Goal: Task Accomplishment & Management: Manage account settings

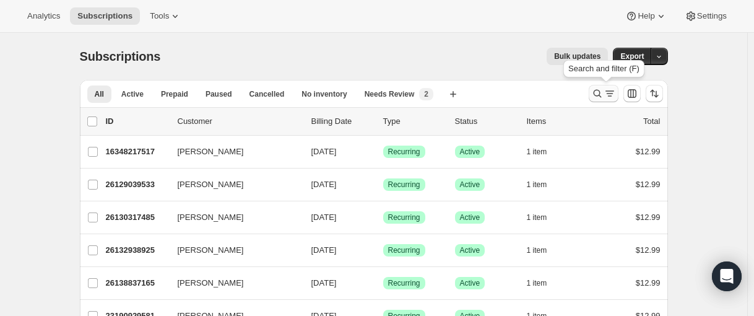
click at [603, 98] on icon "Search and filter results" at bounding box center [597, 93] width 12 height 12
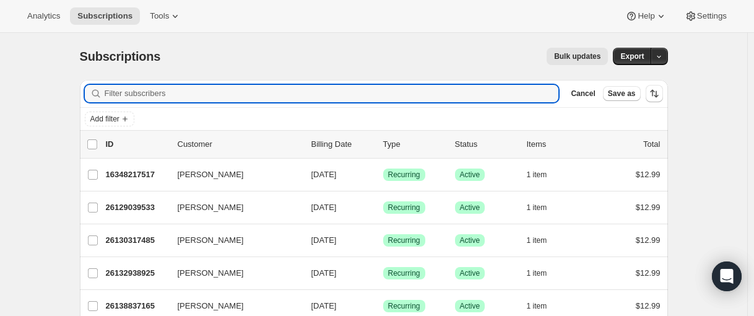
paste input "deepak.sridhara@gmail.com"
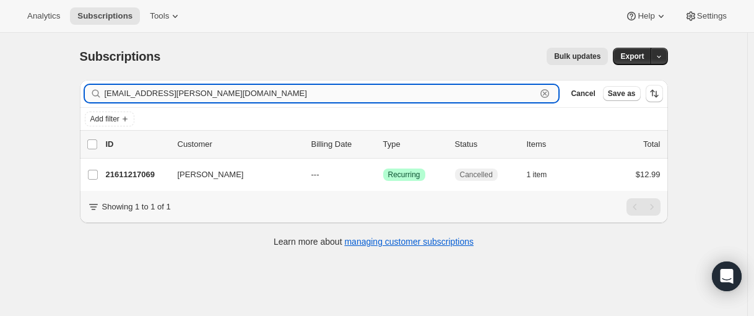
click at [243, 96] on input "deepak.sridhara@gmail.com" at bounding box center [321, 93] width 432 height 17
paste input "23543775405"
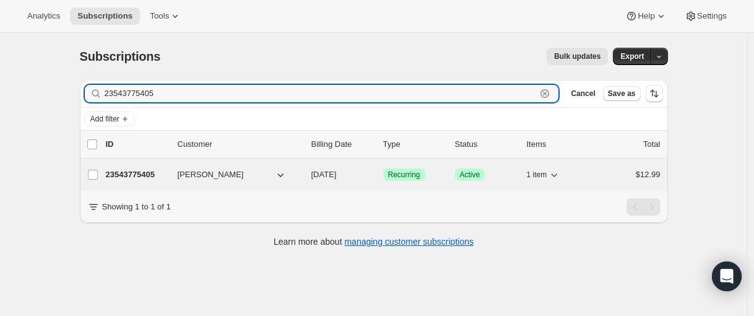
type input "23543775405"
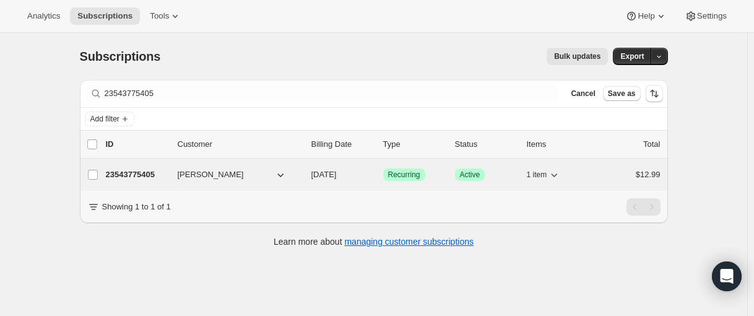
click at [134, 175] on p "23543775405" at bounding box center [137, 174] width 62 height 12
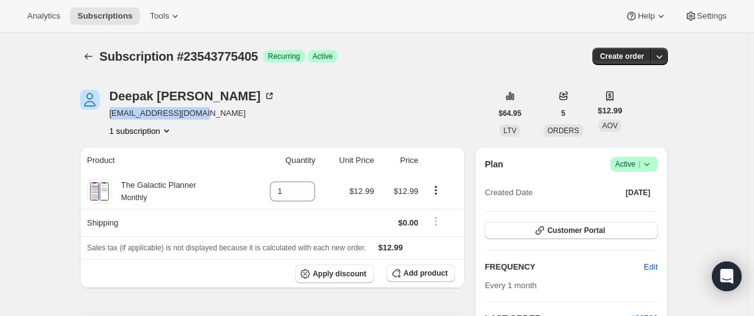
drag, startPoint x: 222, startPoint y: 114, endPoint x: 115, endPoint y: 114, distance: 107.1
click at [115, 114] on span "dsridhara42@gmail.com" at bounding box center [193, 113] width 166 height 12
copy span "dsridhara42@gmail.com"
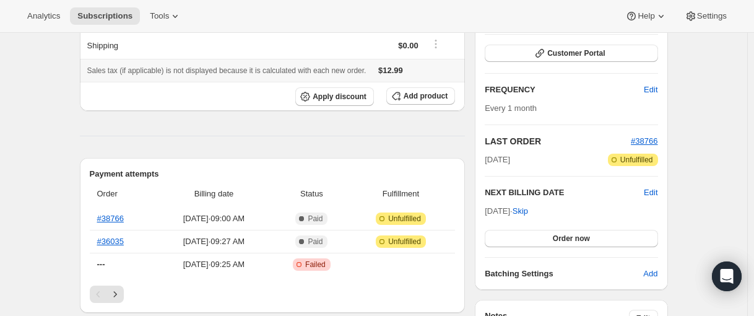
scroll to position [186, 0]
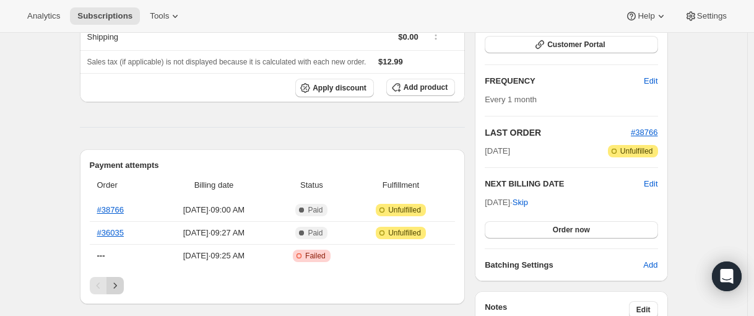
click at [121, 288] on icon "Next" at bounding box center [115, 285] width 12 height 12
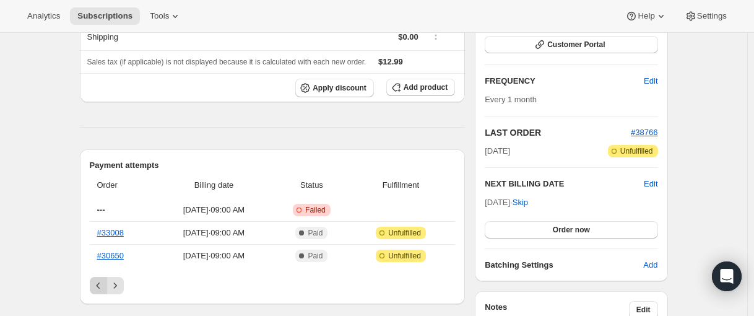
click at [105, 287] on icon "Previous" at bounding box center [98, 285] width 12 height 12
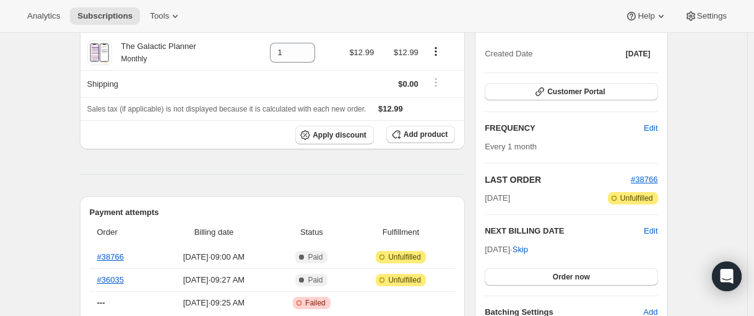
scroll to position [0, 0]
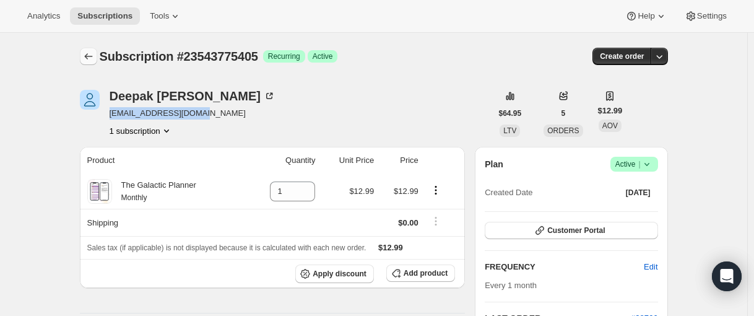
click at [89, 64] on button "Subscriptions" at bounding box center [88, 56] width 17 height 17
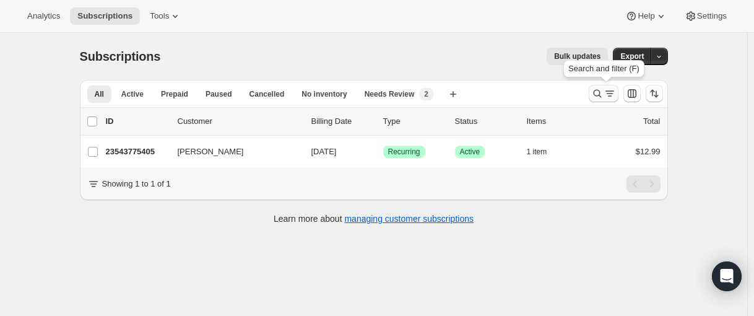
click at [603, 98] on icon "Search and filter results" at bounding box center [597, 93] width 12 height 12
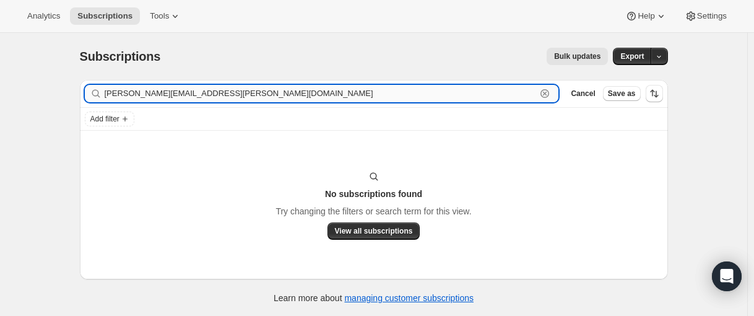
click at [189, 93] on input "Sandy.urquhart@hotmail.com" at bounding box center [321, 93] width 432 height 17
paste input "s"
click at [172, 92] on input "sandy.urquhart@hotmail.com" at bounding box center [321, 93] width 432 height 17
paste input "rmann37451@ao"
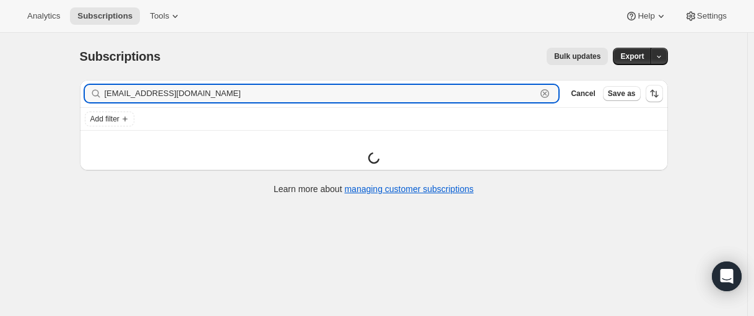
type input "[EMAIL_ADDRESS][DOMAIN_NAME]"
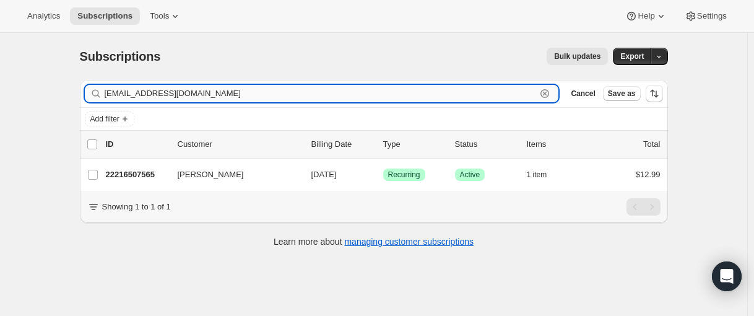
click at [189, 97] on input "[EMAIL_ADDRESS][DOMAIN_NAME]" at bounding box center [321, 93] width 432 height 17
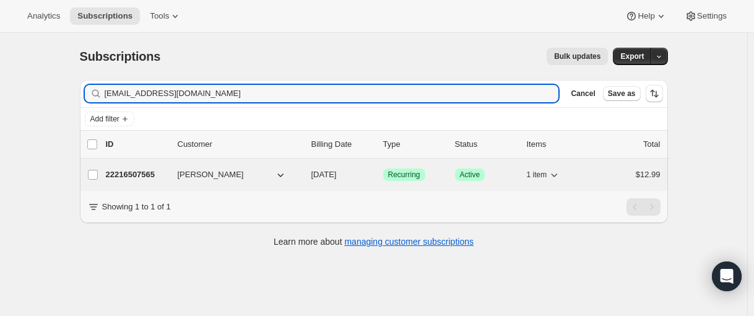
click at [136, 174] on p "22216507565" at bounding box center [137, 174] width 62 height 12
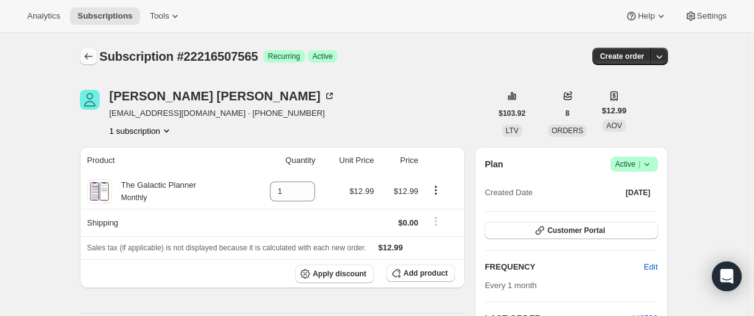
click at [89, 60] on icon "Subscriptions" at bounding box center [88, 56] width 12 height 12
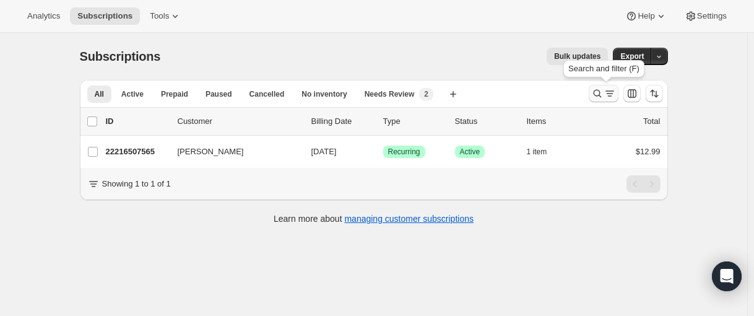
click at [600, 92] on icon "Search and filter results" at bounding box center [597, 93] width 12 height 12
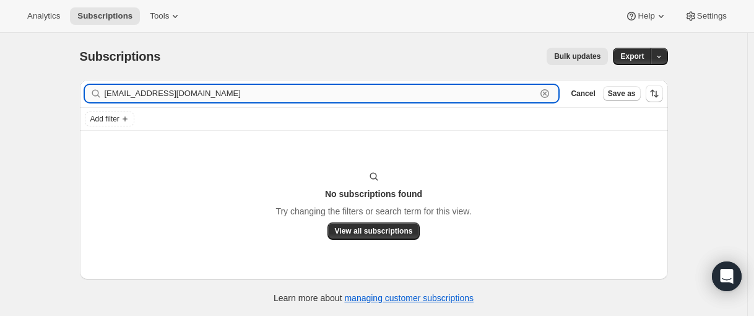
click at [163, 95] on input "[EMAIL_ADDRESS][DOMAIN_NAME]" at bounding box center [321, 93] width 432 height 17
paste input "[PERSON_NAME]"
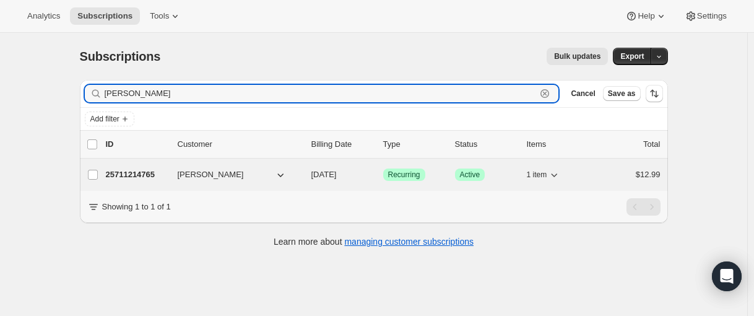
type input "[PERSON_NAME]"
click at [135, 174] on p "25711214765" at bounding box center [137, 174] width 62 height 12
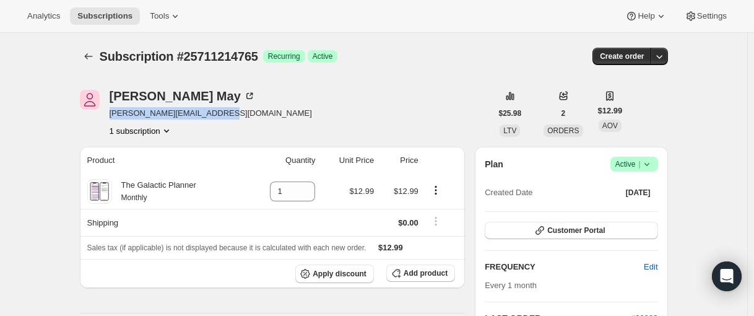
drag, startPoint x: 226, startPoint y: 113, endPoint x: 112, endPoint y: 121, distance: 114.1
click at [112, 121] on div "[PERSON_NAME] [PERSON_NAME][EMAIL_ADDRESS][DOMAIN_NAME] 1 subscription" at bounding box center [286, 113] width 412 height 47
copy span "[PERSON_NAME][EMAIL_ADDRESS][DOMAIN_NAME]"
click at [84, 53] on button "Subscriptions" at bounding box center [88, 56] width 17 height 17
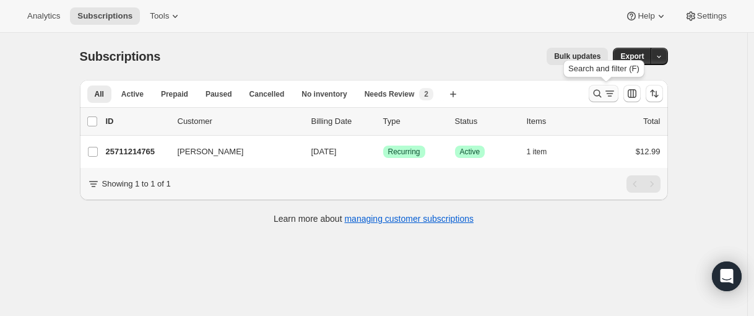
click at [603, 93] on icon "Search and filter results" at bounding box center [597, 93] width 12 height 12
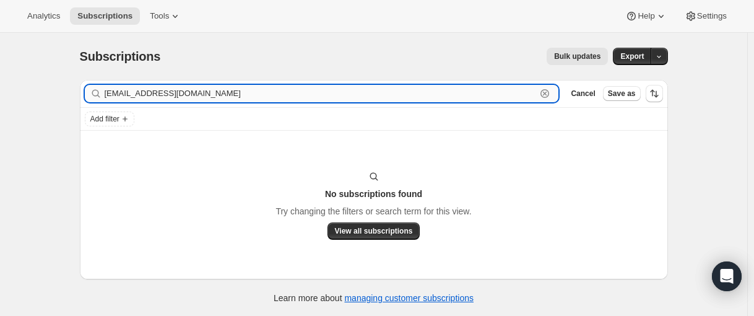
click at [134, 95] on input "[EMAIL_ADDRESS][DOMAIN_NAME]" at bounding box center [321, 93] width 432 height 17
paste input "[EMAIL_ADDRESS]"
type input "[EMAIL_ADDRESS][DOMAIN_NAME]"
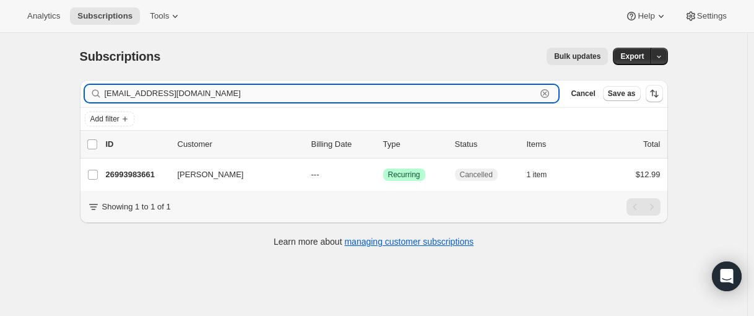
click at [163, 92] on input "[EMAIL_ADDRESS][DOMAIN_NAME]" at bounding box center [321, 93] width 432 height 17
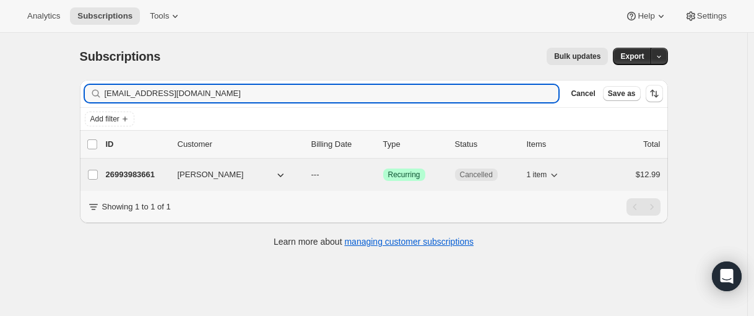
click at [132, 173] on p "26993983661" at bounding box center [137, 174] width 62 height 12
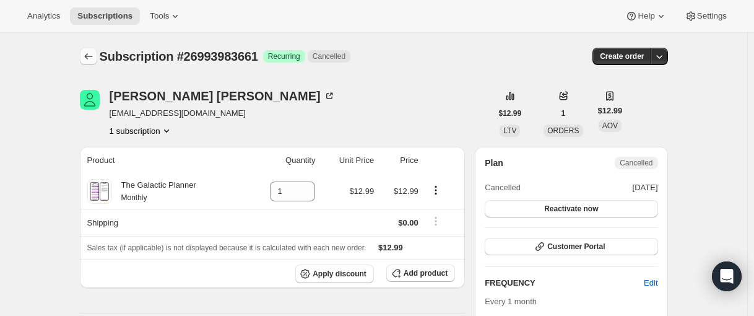
click at [90, 60] on icon "Subscriptions" at bounding box center [88, 56] width 12 height 12
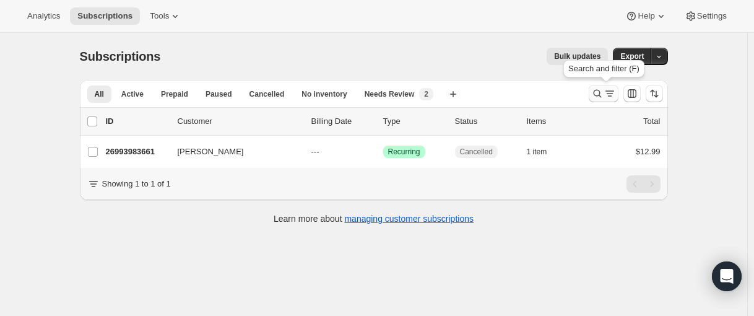
click at [597, 91] on icon "Search and filter results" at bounding box center [597, 94] width 8 height 8
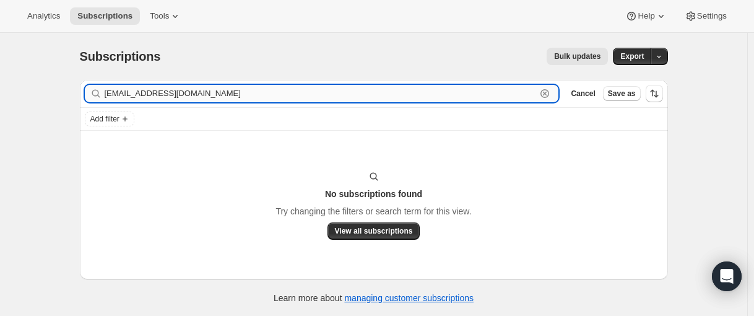
click at [188, 93] on input "[EMAIL_ADDRESS][DOMAIN_NAME]" at bounding box center [321, 93] width 432 height 17
paste input "26923991213"
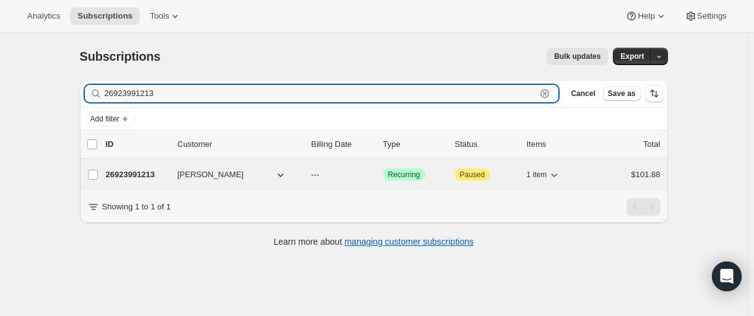
type input "26923991213"
click at [142, 177] on p "26923991213" at bounding box center [137, 174] width 62 height 12
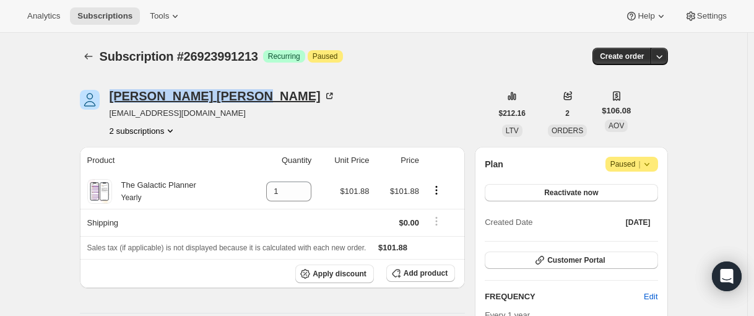
drag, startPoint x: 108, startPoint y: 95, endPoint x: 211, endPoint y: 93, distance: 102.8
click at [211, 93] on div "[PERSON_NAME] [EMAIL_ADDRESS][DOMAIN_NAME] 2 subscriptions" at bounding box center [286, 113] width 412 height 47
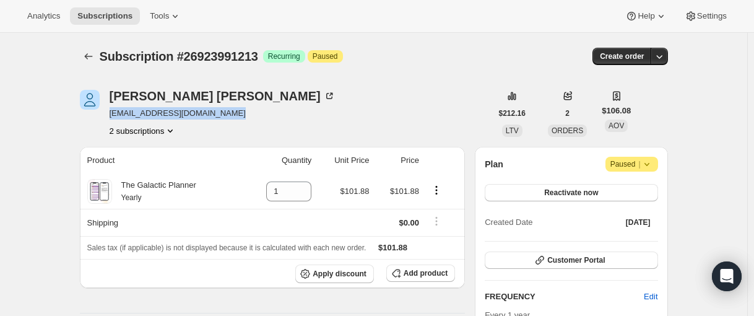
drag, startPoint x: 233, startPoint y: 114, endPoint x: 97, endPoint y: 118, distance: 136.2
click at [111, 115] on div "[PERSON_NAME] [EMAIL_ADDRESS][DOMAIN_NAME] 2 subscriptions" at bounding box center [286, 113] width 412 height 47
copy span "[EMAIL_ADDRESS][DOMAIN_NAME]"
click at [88, 53] on icon "Subscriptions" at bounding box center [88, 56] width 12 height 12
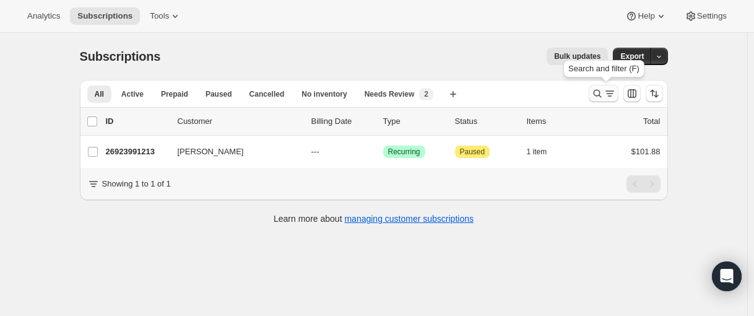
click at [603, 95] on icon "Search and filter results" at bounding box center [597, 93] width 12 height 12
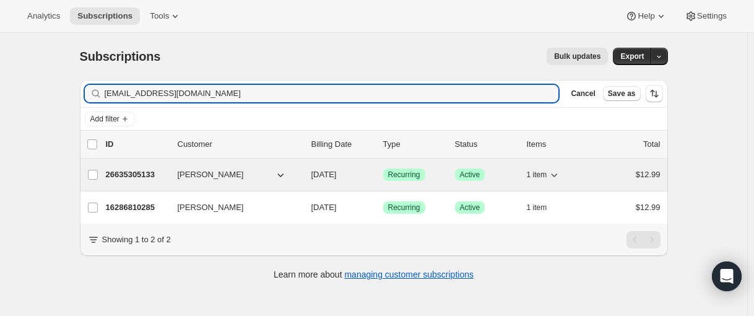
type input "[EMAIL_ADDRESS][DOMAIN_NAME]"
click at [126, 176] on p "26635305133" at bounding box center [137, 174] width 62 height 12
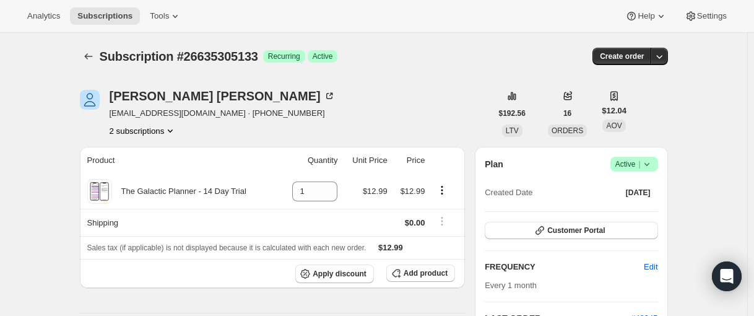
click at [139, 129] on button "2 subscriptions" at bounding box center [143, 130] width 67 height 12
click at [125, 157] on span "16286810285" at bounding box center [127, 153] width 50 height 9
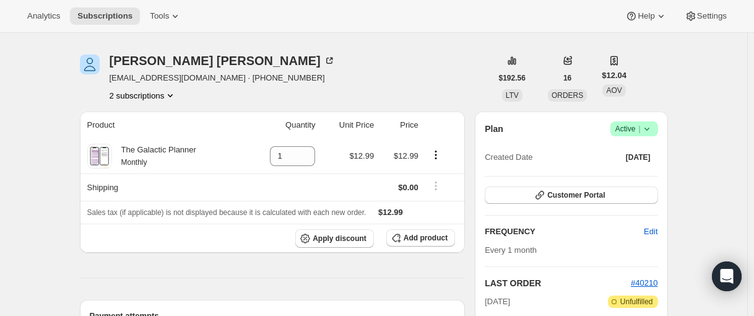
scroll to position [248, 0]
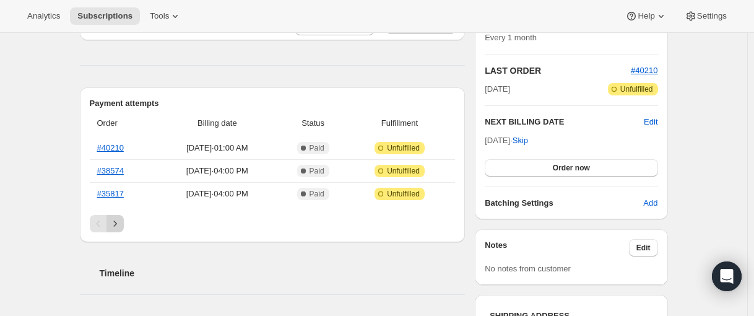
click at [121, 228] on icon "Next" at bounding box center [115, 223] width 12 height 12
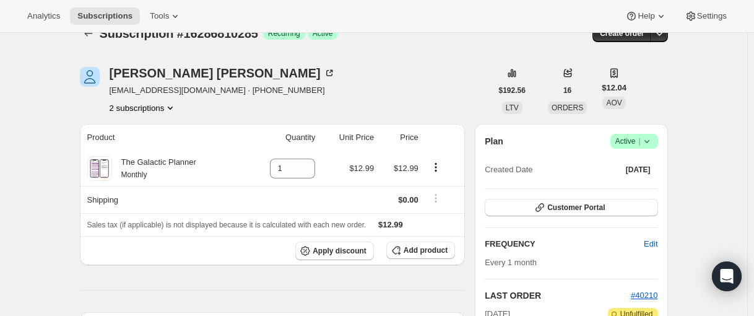
scroll to position [0, 0]
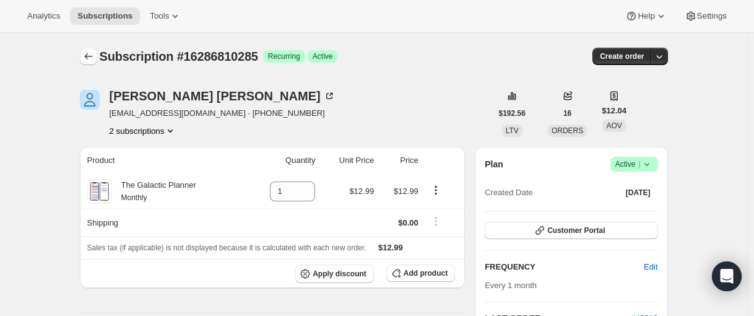
click at [90, 53] on icon "Subscriptions" at bounding box center [88, 56] width 12 height 12
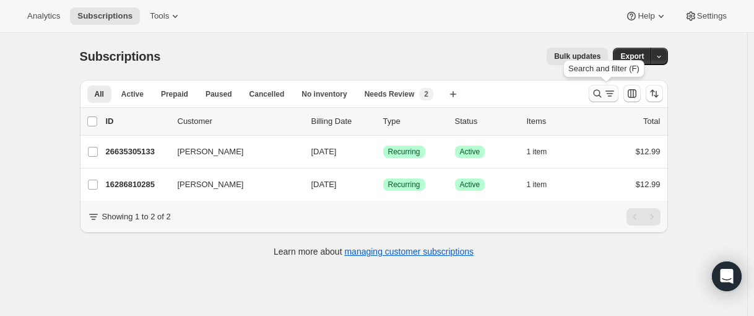
click at [603, 95] on icon "Search and filter results" at bounding box center [597, 93] width 12 height 12
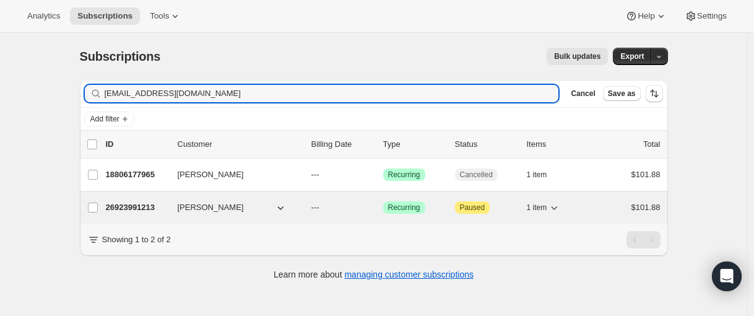
type input "[EMAIL_ADDRESS][DOMAIN_NAME]"
click at [129, 209] on p "26923991213" at bounding box center [137, 207] width 62 height 12
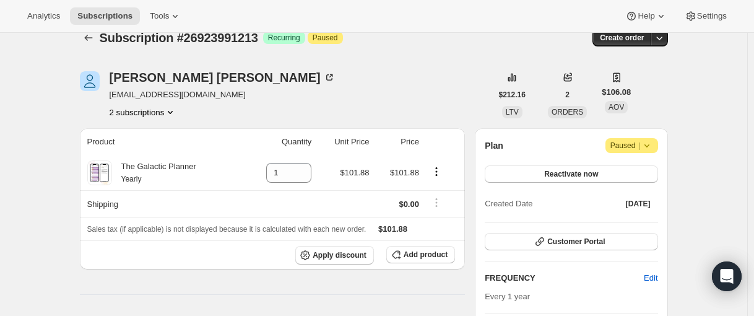
scroll to position [14, 0]
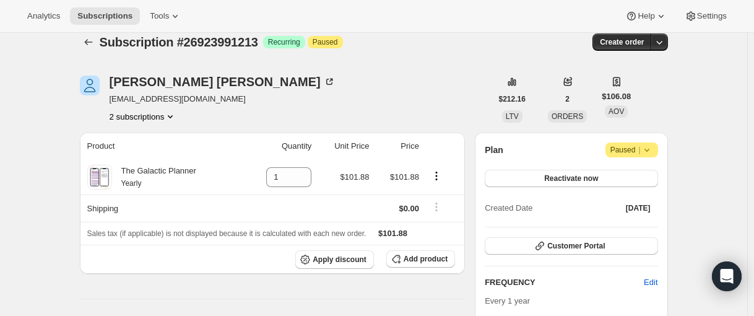
click at [124, 118] on button "2 subscriptions" at bounding box center [143, 116] width 67 height 12
click at [123, 141] on span "18806177965" at bounding box center [127, 139] width 50 height 9
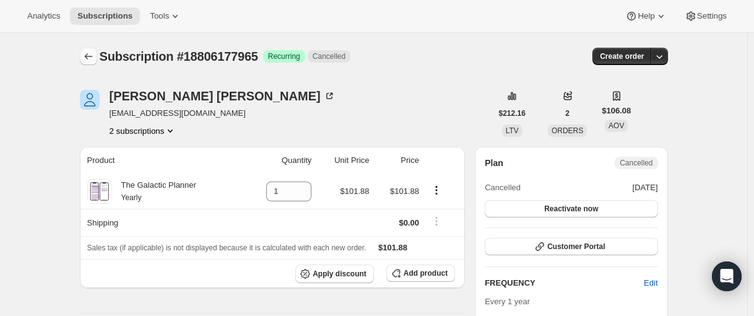
click at [92, 58] on icon "Subscriptions" at bounding box center [88, 56] width 12 height 12
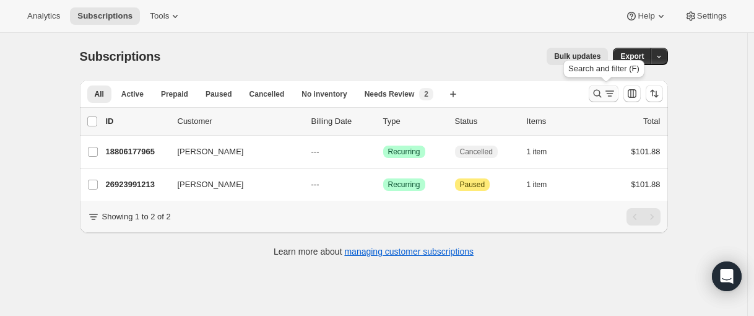
click at [595, 98] on icon "Search and filter results" at bounding box center [597, 93] width 12 height 12
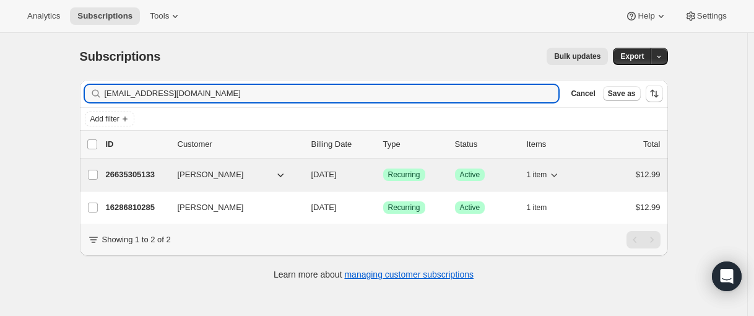
type input "[EMAIL_ADDRESS][DOMAIN_NAME]"
click at [134, 171] on p "26635305133" at bounding box center [137, 174] width 62 height 12
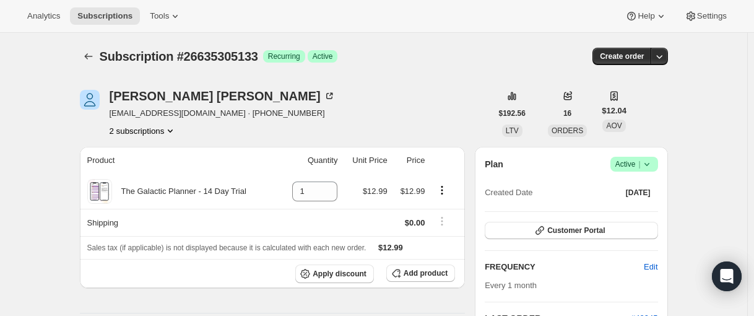
click at [119, 133] on button "2 subscriptions" at bounding box center [143, 130] width 67 height 12
click at [117, 147] on button "16286810285" at bounding box center [144, 154] width 93 height 20
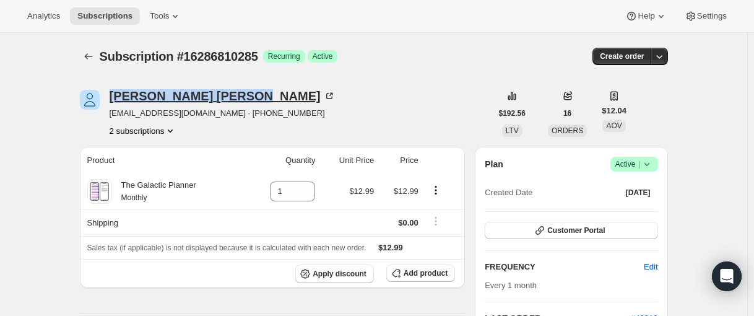
drag, startPoint x: 111, startPoint y: 92, endPoint x: 208, endPoint y: 92, distance: 97.2
click at [208, 92] on div "[PERSON_NAME] [EMAIL_ADDRESS][DOMAIN_NAME] · [PHONE_NUMBER] 2 subscriptions" at bounding box center [286, 113] width 412 height 47
copy div "[PERSON_NAME]"
click at [95, 58] on icon "Subscriptions" at bounding box center [88, 56] width 12 height 12
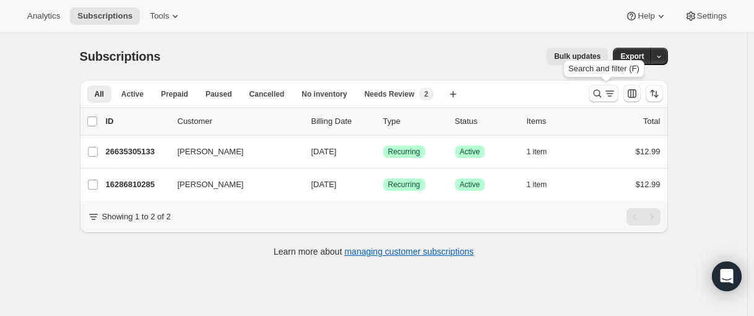
click at [594, 97] on icon "Search and filter results" at bounding box center [597, 93] width 12 height 12
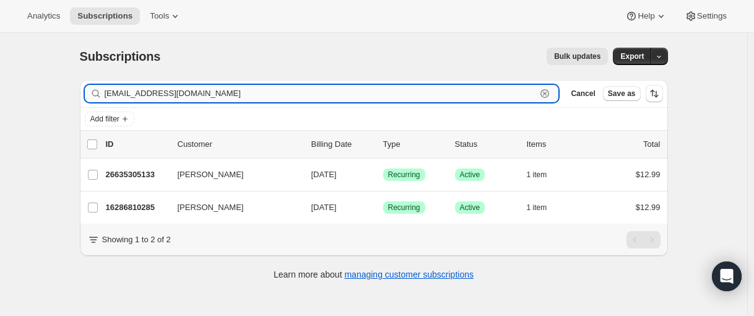
click at [197, 97] on input "[EMAIL_ADDRESS][DOMAIN_NAME]" at bounding box center [321, 93] width 432 height 17
paste input "rubrics.doting.0x"
click at [196, 92] on input "[EMAIL_ADDRESS][DOMAIN_NAME]" at bounding box center [321, 93] width 432 height 17
paste input "fourths.chore-0h"
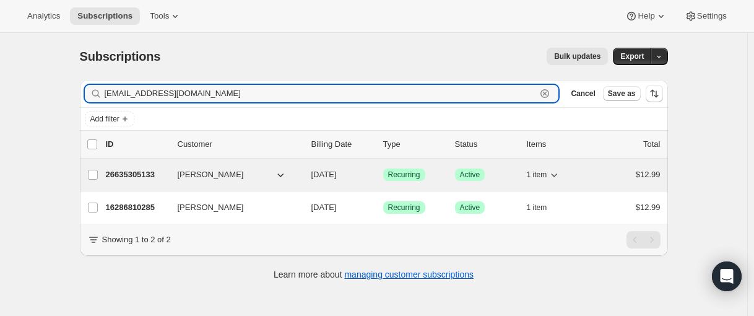
type input "[EMAIL_ADDRESS][DOMAIN_NAME]"
click at [139, 171] on p "26635305133" at bounding box center [137, 174] width 62 height 12
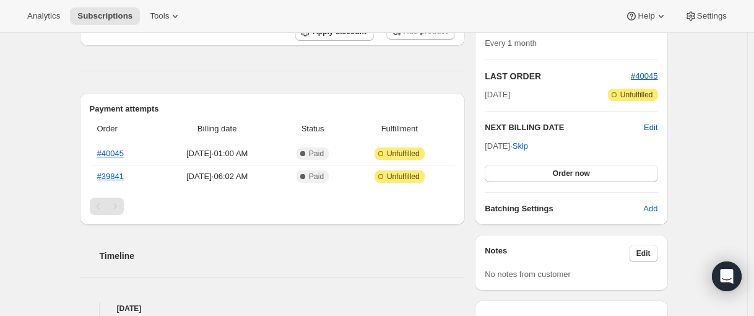
scroll to position [248, 0]
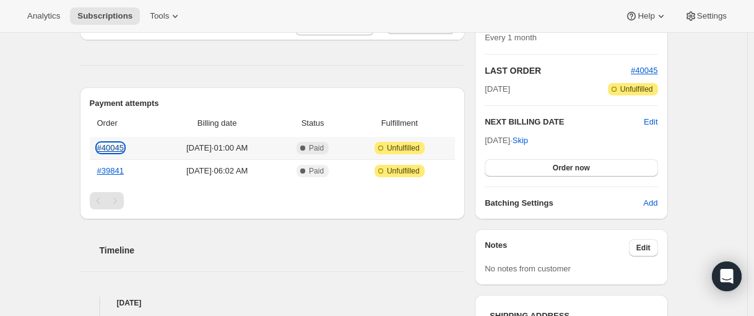
click at [115, 147] on link "#40045" at bounding box center [110, 147] width 27 height 9
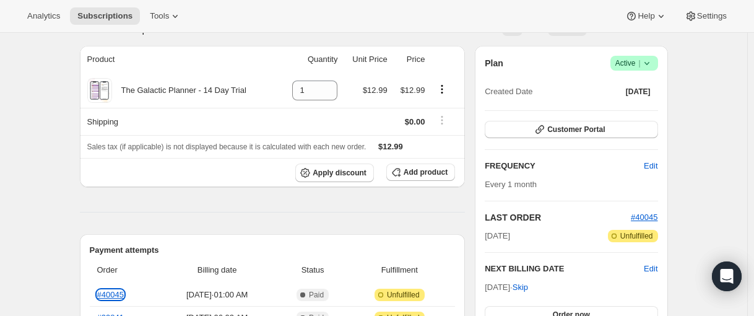
scroll to position [62, 0]
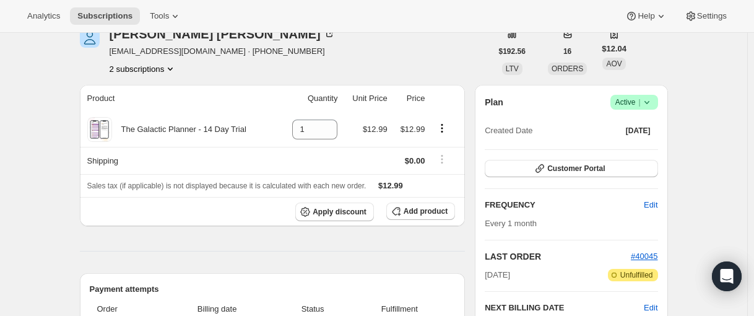
click at [650, 98] on icon at bounding box center [647, 102] width 12 height 12
click at [629, 139] on button "Cancel subscription" at bounding box center [632, 147] width 77 height 20
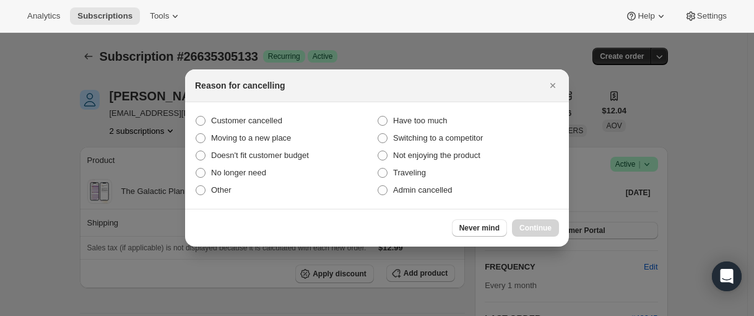
scroll to position [0, 0]
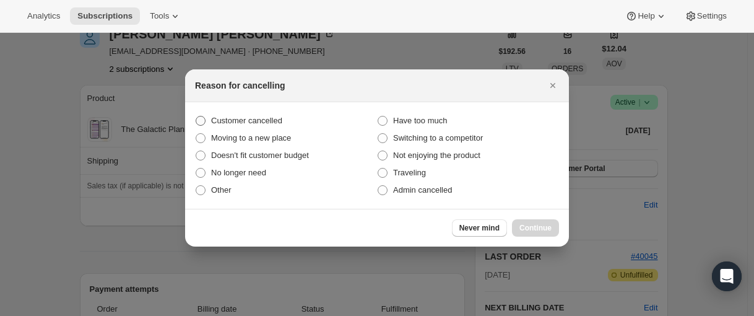
click at [228, 117] on span "Customer cancelled" at bounding box center [246, 120] width 71 height 9
click at [196, 116] on input "Customer cancelled" at bounding box center [196, 116] width 1 height 1
radio input "true"
click at [548, 219] on button "Continue" at bounding box center [535, 227] width 47 height 17
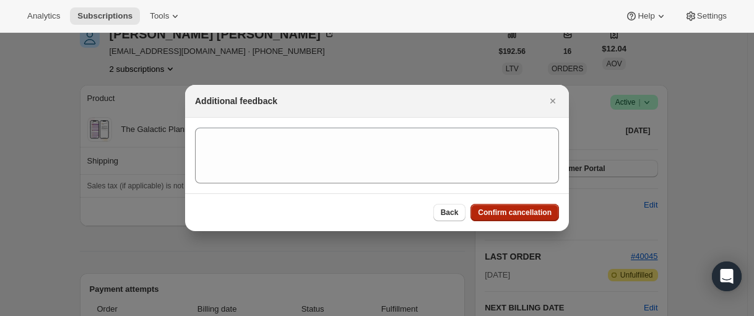
click at [537, 214] on span "Confirm cancellation" at bounding box center [515, 212] width 74 height 10
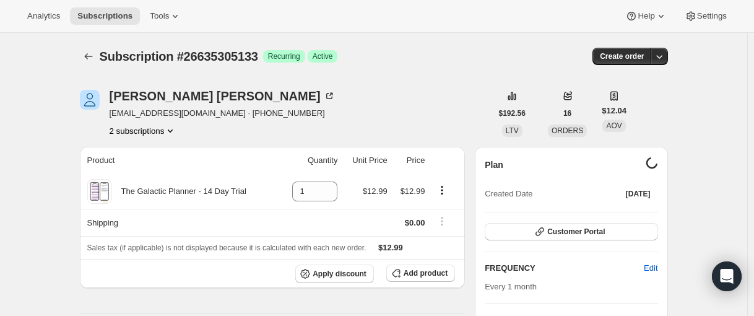
scroll to position [62, 0]
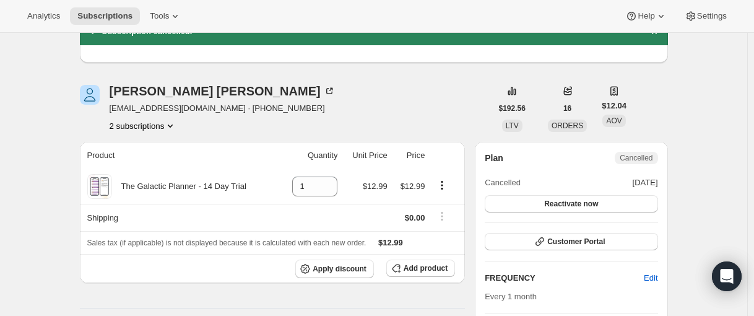
click at [139, 124] on button "2 subscriptions" at bounding box center [143, 125] width 67 height 12
click at [141, 122] on button "2 subscriptions" at bounding box center [143, 125] width 67 height 12
click at [137, 153] on span "16286810285" at bounding box center [127, 148] width 50 height 9
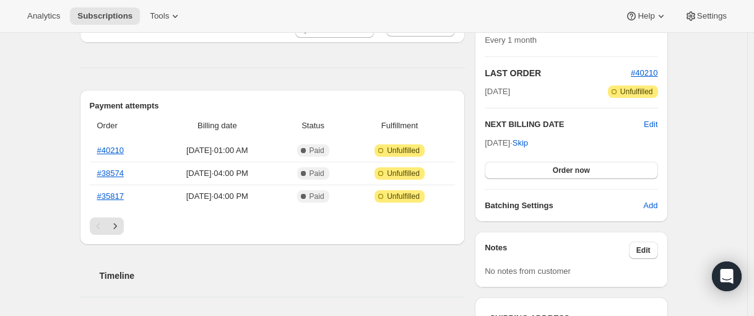
scroll to position [309, 0]
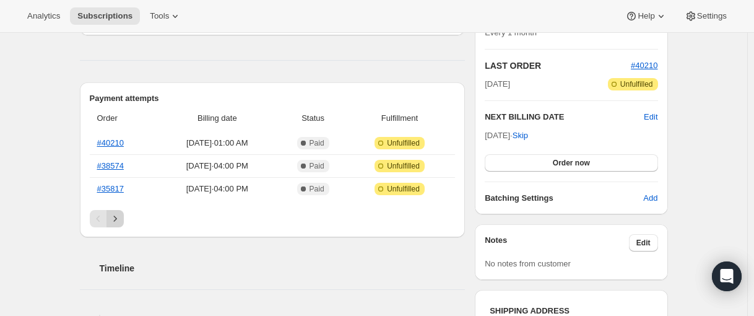
click at [122, 212] on button "Next" at bounding box center [114, 218] width 17 height 17
click at [121, 224] on icon "Next" at bounding box center [115, 218] width 12 height 12
click at [121, 223] on icon "Next" at bounding box center [115, 218] width 12 height 12
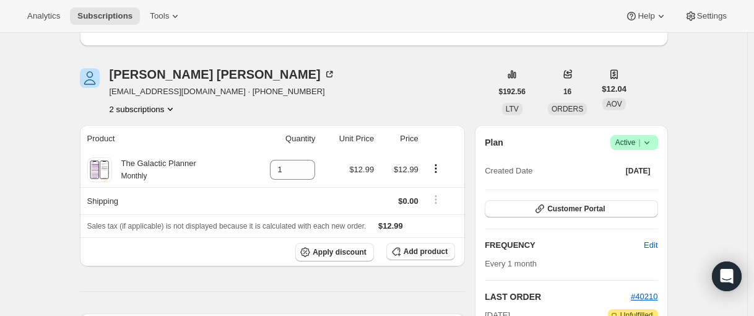
scroll to position [62, 0]
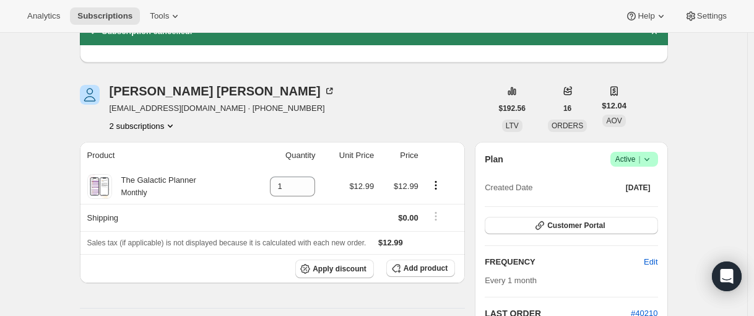
click at [652, 160] on icon at bounding box center [647, 159] width 12 height 12
click at [648, 199] on span "Cancel subscription" at bounding box center [632, 205] width 70 height 12
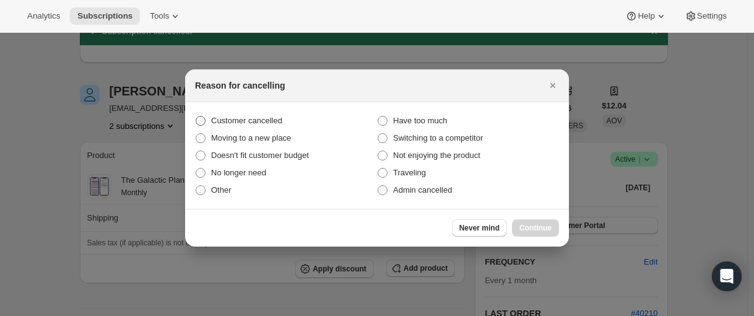
click at [227, 116] on span "Customer cancelled" at bounding box center [246, 121] width 71 height 12
click at [196, 116] on input "Customer cancelled" at bounding box center [196, 116] width 1 height 1
radio input "true"
click at [547, 228] on span "Continue" at bounding box center [535, 228] width 32 height 10
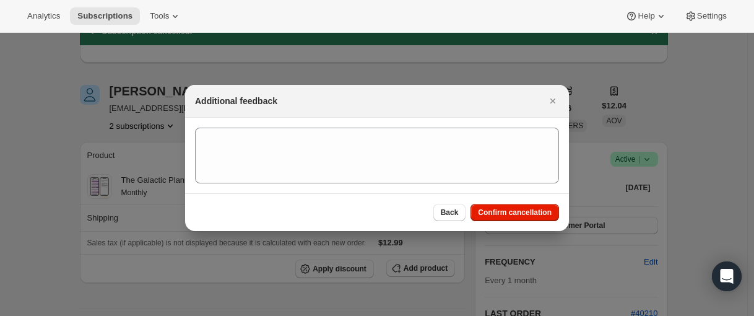
drag, startPoint x: 542, startPoint y: 215, endPoint x: 444, endPoint y: 204, distance: 98.5
click at [540, 215] on span "Confirm cancellation" at bounding box center [515, 212] width 74 height 10
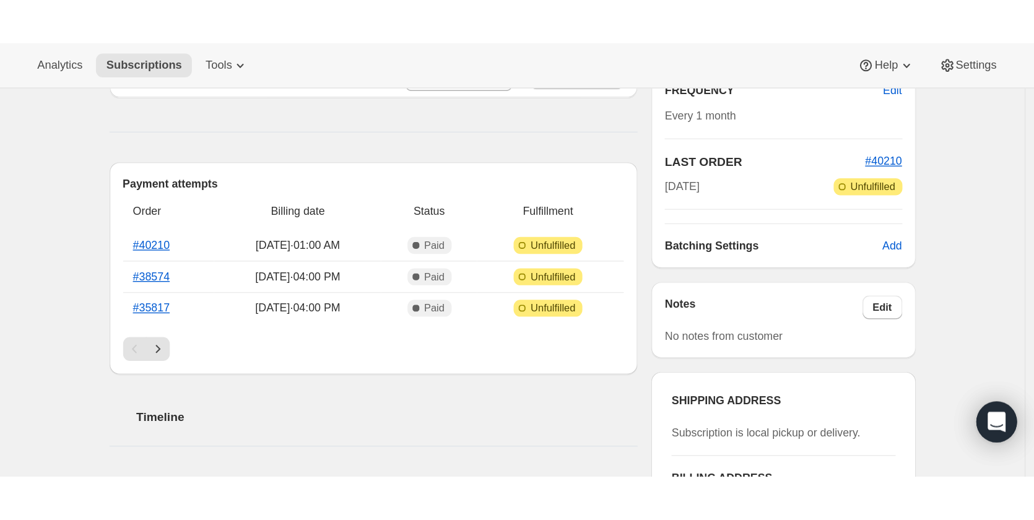
scroll to position [371, 0]
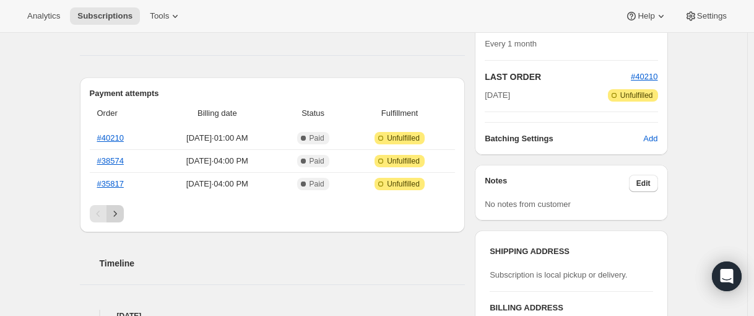
click at [124, 212] on button "Next" at bounding box center [114, 213] width 17 height 17
click at [127, 213] on div "Pagination" at bounding box center [273, 213] width 366 height 17
click at [124, 212] on button "Next" at bounding box center [114, 213] width 17 height 17
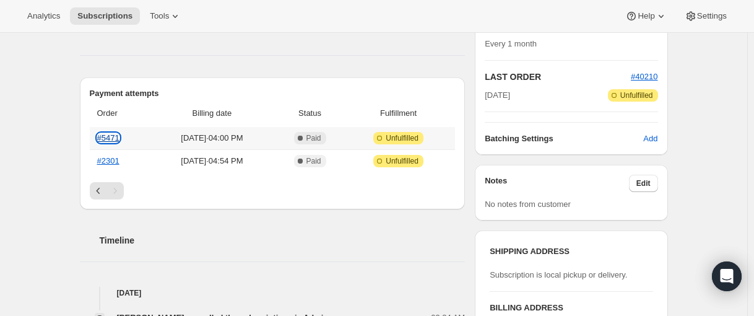
click at [115, 137] on link "#5471" at bounding box center [108, 137] width 22 height 9
click at [101, 187] on icon "Previous" at bounding box center [98, 190] width 12 height 12
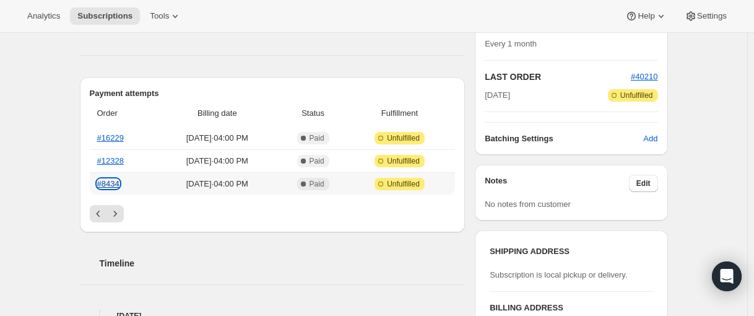
click at [107, 185] on link "#8434" at bounding box center [108, 183] width 22 height 9
click at [121, 161] on link "#12328" at bounding box center [110, 160] width 27 height 9
click at [110, 142] on link "#16229" at bounding box center [110, 137] width 27 height 9
click at [105, 215] on icon "Previous" at bounding box center [98, 213] width 12 height 12
click at [114, 184] on link "#19487" at bounding box center [110, 183] width 27 height 9
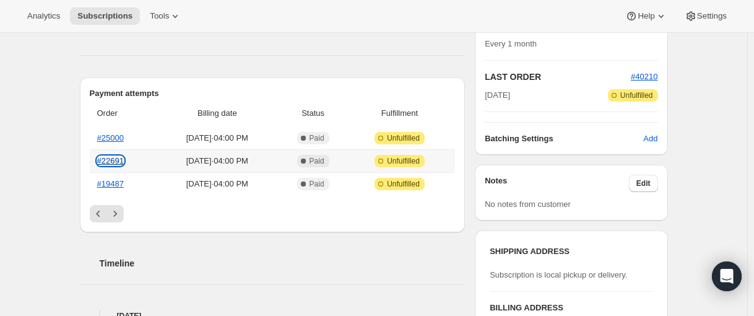
click at [110, 159] on link "#22691" at bounding box center [110, 160] width 27 height 9
click at [112, 140] on link "#25000" at bounding box center [110, 137] width 27 height 9
click at [102, 214] on icon "Previous" at bounding box center [98, 213] width 12 height 12
click at [117, 187] on link "#27472" at bounding box center [110, 183] width 27 height 9
click at [123, 163] on link "#30391" at bounding box center [110, 160] width 27 height 9
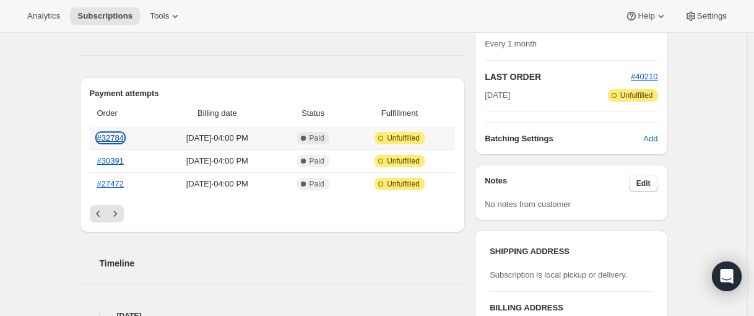
click at [113, 137] on link "#32784" at bounding box center [110, 137] width 27 height 9
click at [102, 213] on icon "Previous" at bounding box center [98, 213] width 12 height 12
click at [121, 186] on link "#35817" at bounding box center [110, 183] width 27 height 9
click at [108, 160] on link "#38574" at bounding box center [110, 160] width 27 height 9
click at [118, 141] on link "#40210" at bounding box center [110, 137] width 27 height 9
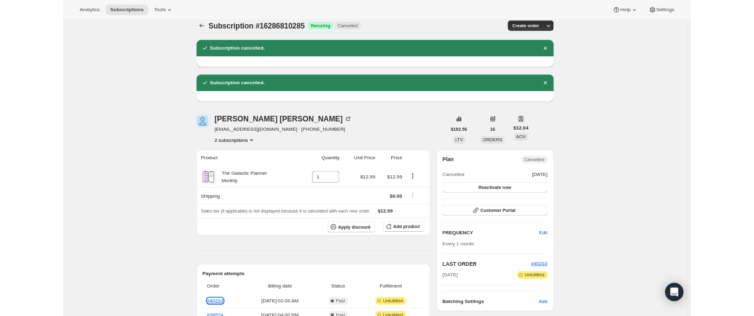
scroll to position [0, 0]
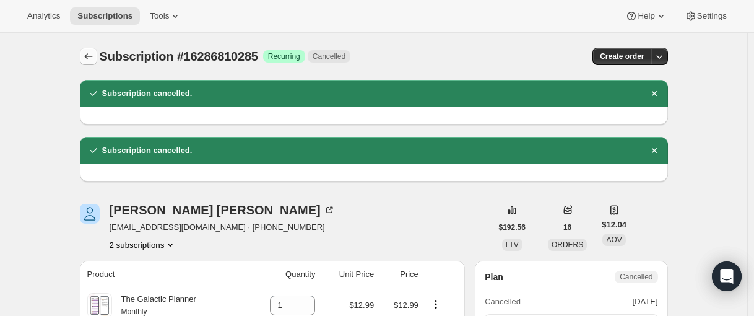
click at [97, 60] on button "Subscriptions" at bounding box center [88, 56] width 17 height 17
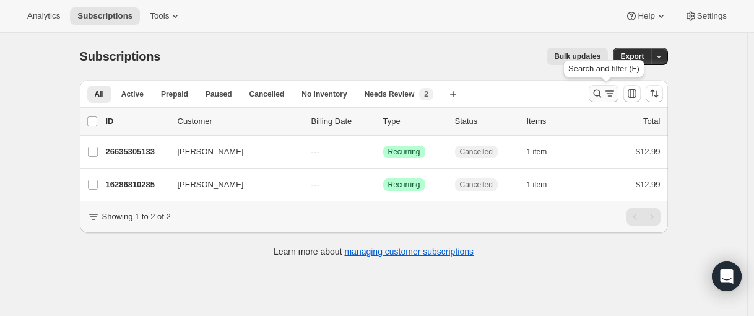
click at [600, 91] on icon "Search and filter results" at bounding box center [597, 93] width 12 height 12
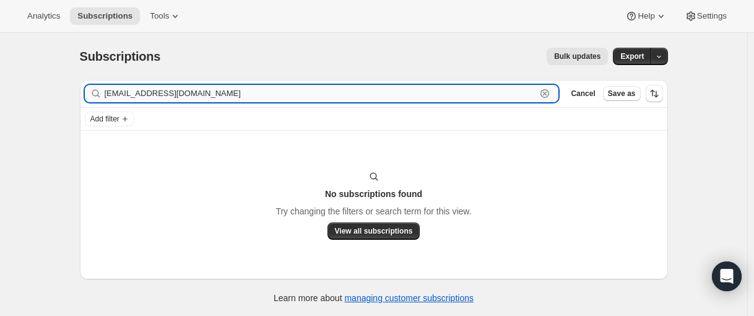
click at [227, 95] on input "[EMAIL_ADDRESS][DOMAIN_NAME]" at bounding box center [321, 93] width 432 height 17
paste input "26284785837"
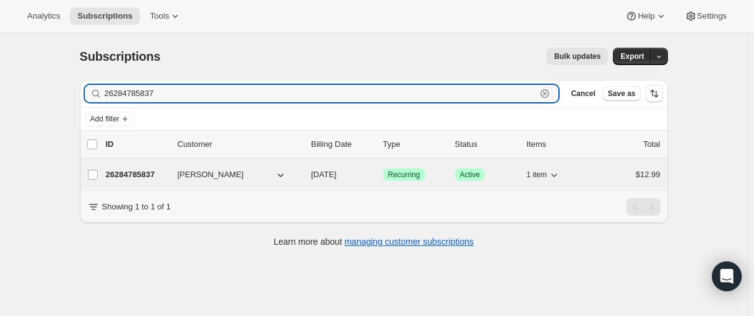
type input "26284785837"
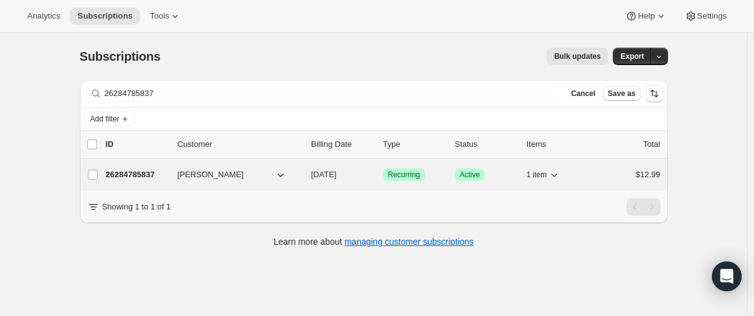
click at [139, 171] on p "26284785837" at bounding box center [137, 174] width 62 height 12
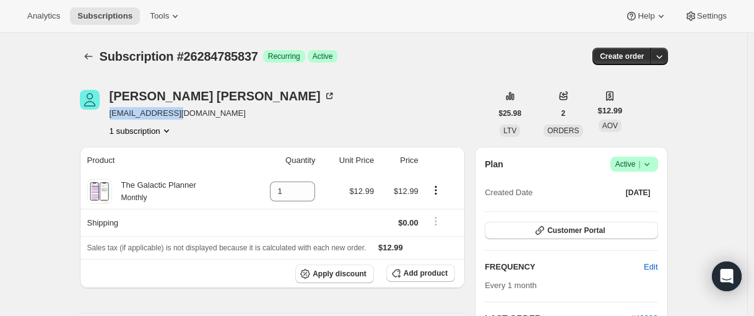
drag, startPoint x: 162, startPoint y: 115, endPoint x: 112, endPoint y: 118, distance: 50.2
click at [112, 118] on span "[EMAIL_ADDRESS][DOMAIN_NAME]" at bounding box center [223, 113] width 226 height 12
copy span "[EMAIL_ADDRESS][DOMAIN_NAME]"
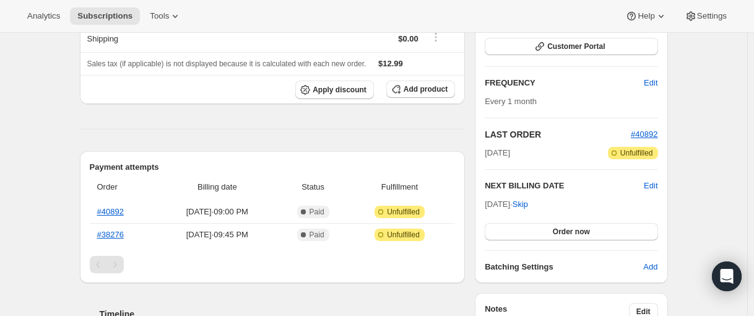
scroll to position [186, 0]
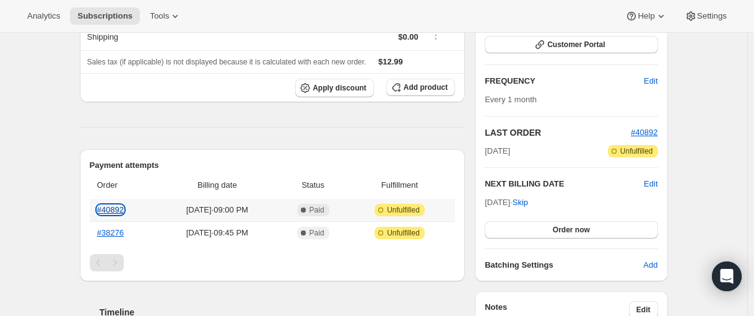
click at [108, 209] on link "#40892" at bounding box center [110, 209] width 27 height 9
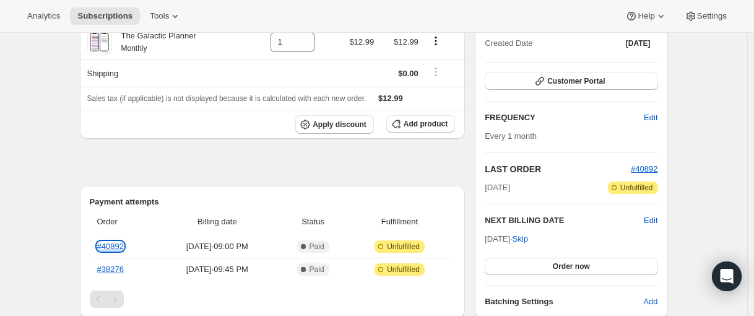
scroll to position [0, 0]
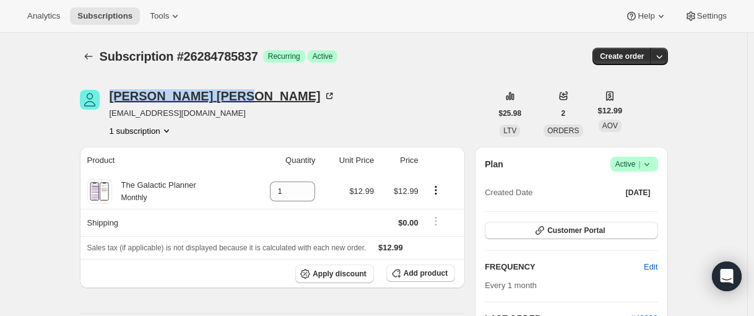
drag, startPoint x: 111, startPoint y: 96, endPoint x: 204, endPoint y: 100, distance: 92.9
click at [204, 100] on div "[PERSON_NAME] [EMAIL_ADDRESS][DOMAIN_NAME] 1 subscription" at bounding box center [286, 113] width 412 height 47
copy div "[PERSON_NAME]"
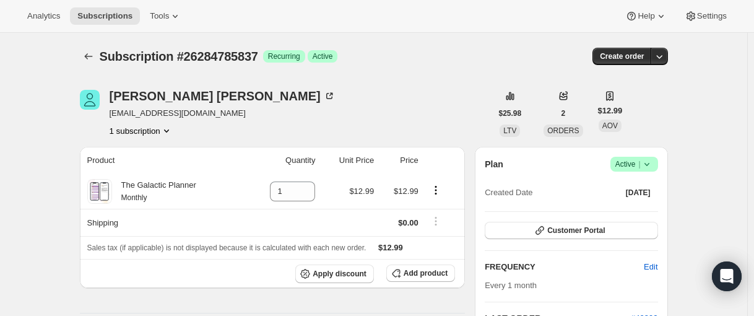
click at [658, 163] on span "Success Active |" at bounding box center [634, 164] width 48 height 15
click at [658, 209] on span "Cancel subscription" at bounding box center [632, 209] width 70 height 9
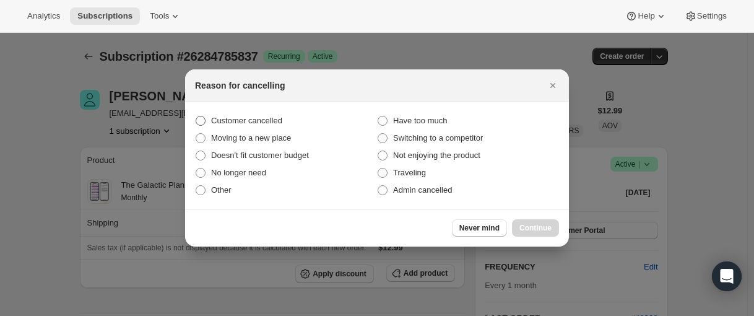
click at [241, 119] on span "Customer cancelled" at bounding box center [246, 120] width 71 height 9
click at [196, 116] on input "Customer cancelled" at bounding box center [196, 116] width 1 height 1
radio input "true"
click at [539, 223] on button "Continue" at bounding box center [535, 227] width 47 height 17
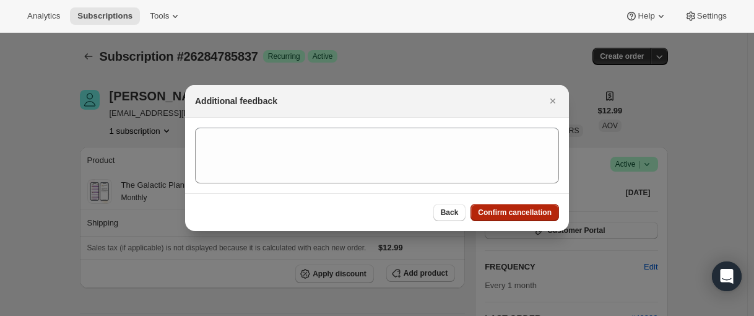
click at [540, 207] on button "Confirm cancellation" at bounding box center [514, 212] width 89 height 17
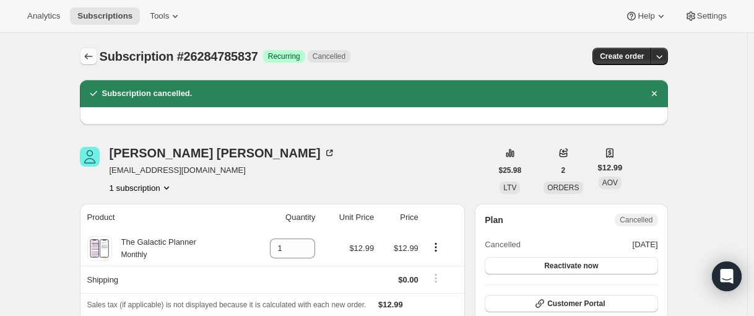
click at [92, 54] on icon "Subscriptions" at bounding box center [88, 56] width 12 height 12
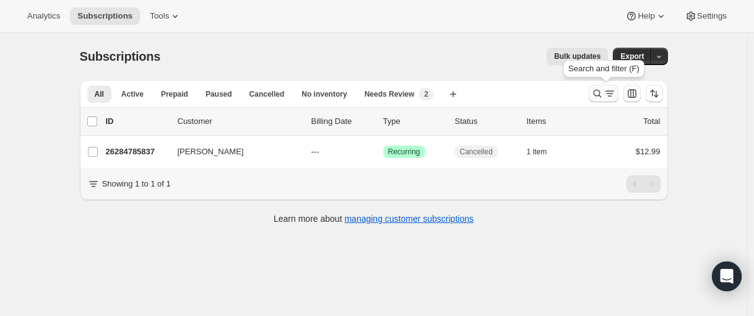
click at [600, 98] on icon "Search and filter results" at bounding box center [597, 93] width 12 height 12
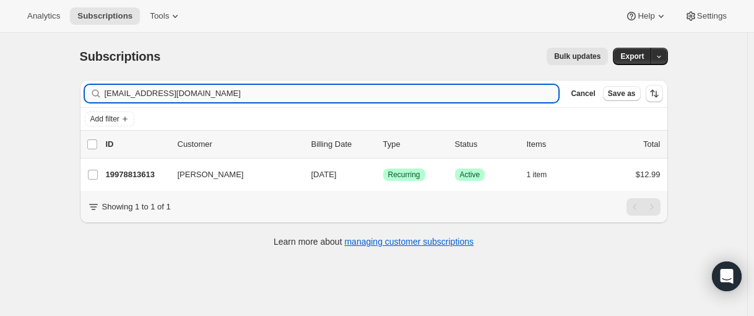
click at [177, 92] on input "[EMAIL_ADDRESS][DOMAIN_NAME]" at bounding box center [332, 93] width 454 height 17
type input "[EMAIL_ADDRESS][DOMAIN_NAME]"
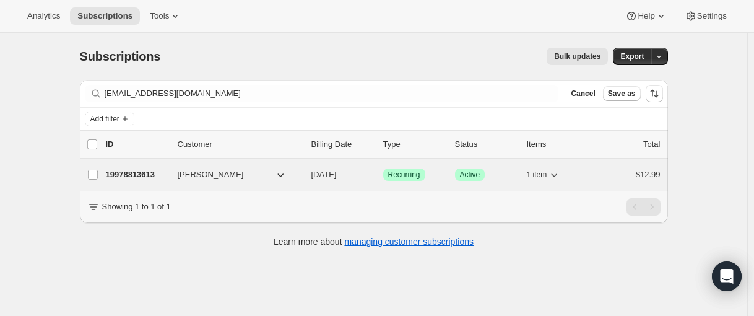
click at [134, 171] on p "19978813613" at bounding box center [137, 174] width 62 height 12
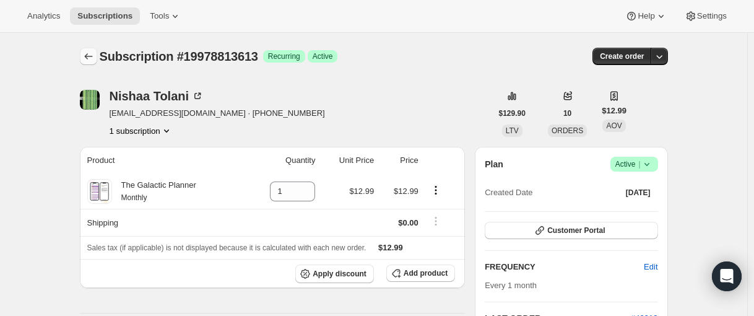
click at [88, 56] on icon "Subscriptions" at bounding box center [88, 56] width 12 height 12
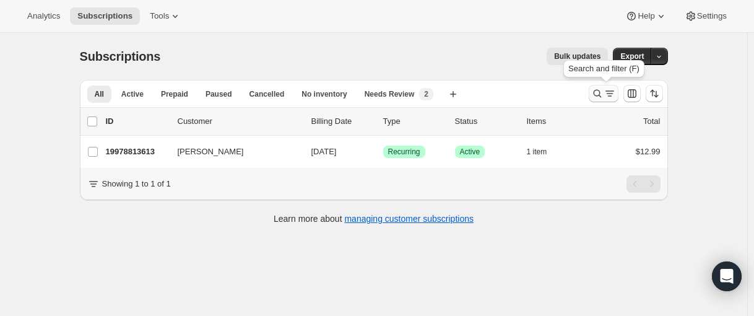
click at [601, 96] on icon "Search and filter results" at bounding box center [597, 94] width 8 height 8
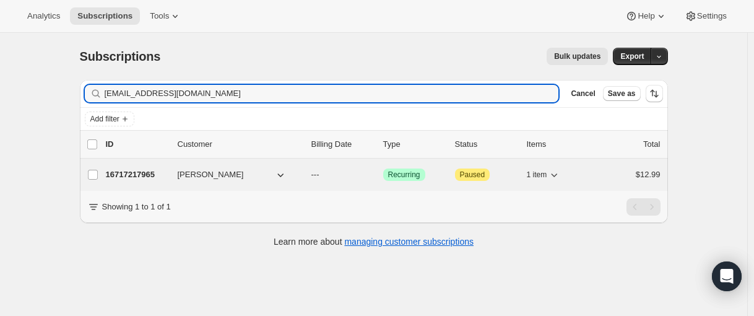
type input "[EMAIL_ADDRESS][DOMAIN_NAME]"
click at [134, 173] on p "16717217965" at bounding box center [137, 174] width 62 height 12
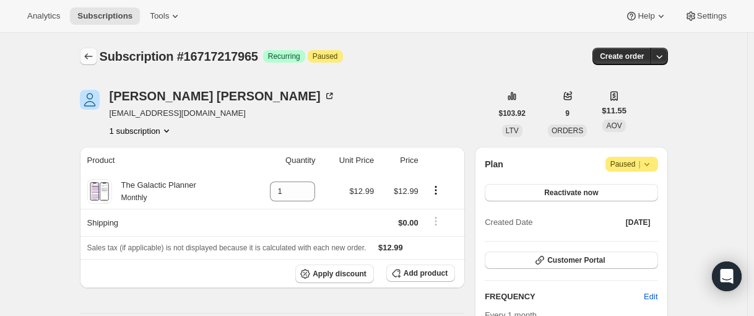
click at [93, 53] on icon "Subscriptions" at bounding box center [88, 56] width 12 height 12
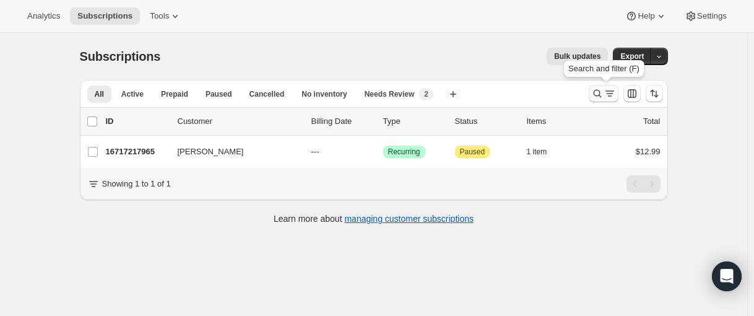
click at [597, 98] on icon "Search and filter results" at bounding box center [597, 93] width 12 height 12
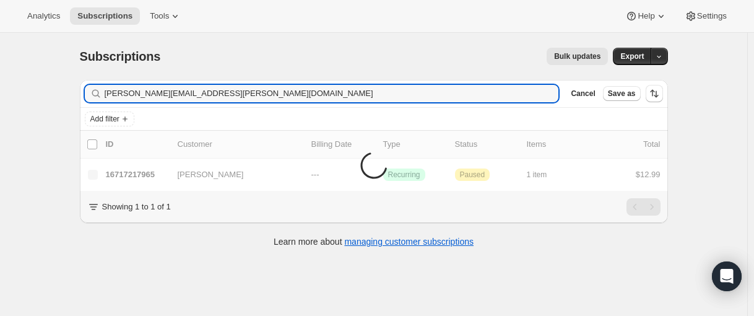
type input "[PERSON_NAME][EMAIL_ADDRESS][PERSON_NAME][DOMAIN_NAME]"
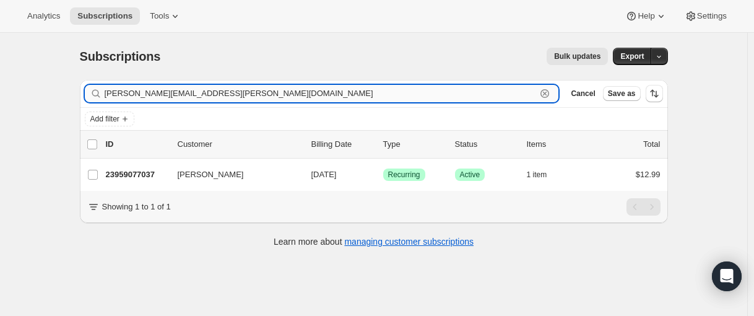
click at [214, 93] on input "[PERSON_NAME][EMAIL_ADDRESS][PERSON_NAME][DOMAIN_NAME]" at bounding box center [321, 93] width 432 height 17
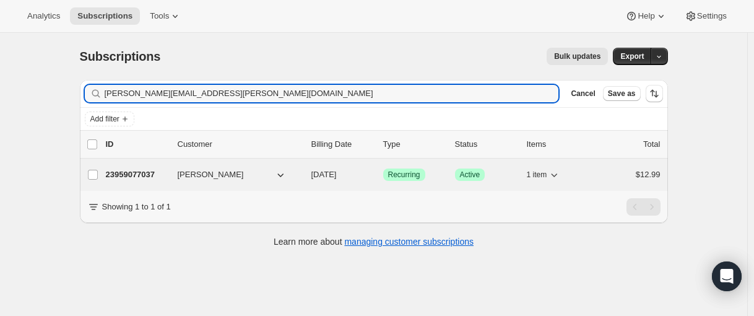
click at [135, 175] on p "23959077037" at bounding box center [137, 174] width 62 height 12
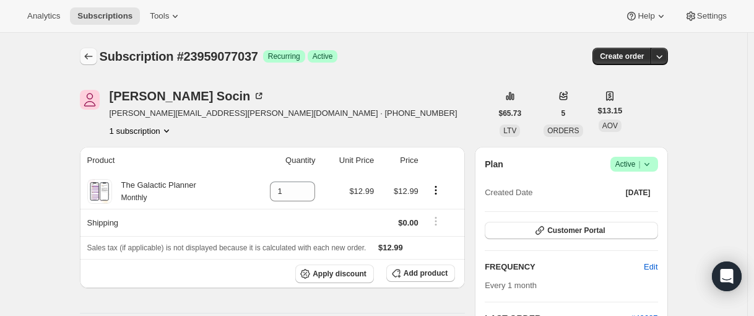
click at [93, 63] on button "Subscriptions" at bounding box center [88, 56] width 17 height 17
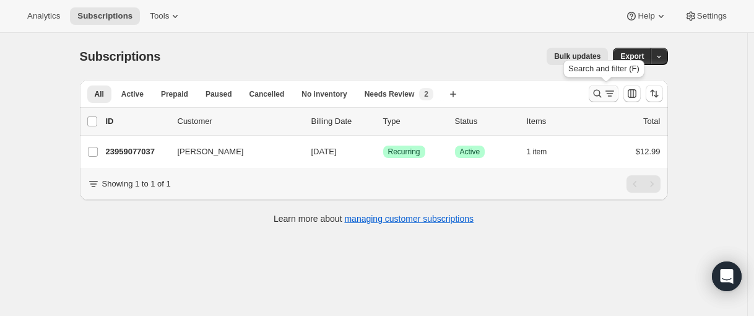
click at [598, 91] on icon "Search and filter results" at bounding box center [597, 93] width 12 height 12
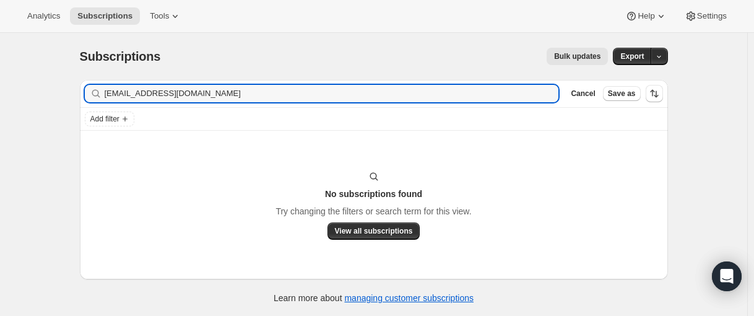
type input "[EMAIL_ADDRESS][DOMAIN_NAME]"
